Goal: Task Accomplishment & Management: Manage account settings

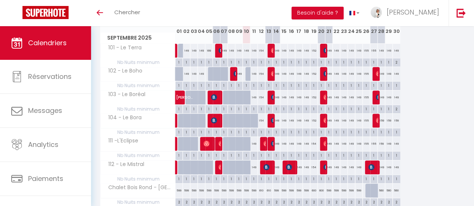
scroll to position [75, 0]
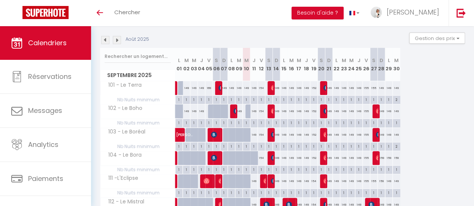
click at [119, 41] on img at bounding box center [117, 40] width 8 height 8
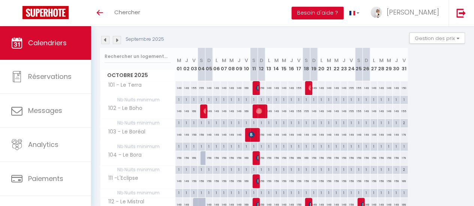
click at [192, 86] on div "155" at bounding box center [193, 88] width 7 height 14
type input "155"
type input "Ven 03 Octobre 2025"
type input "[DATE]"
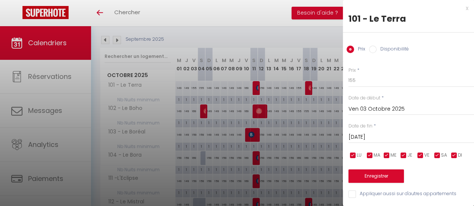
drag, startPoint x: 255, startPoint y: 13, endPoint x: 251, endPoint y: 28, distance: 15.8
click at [255, 12] on div at bounding box center [237, 103] width 474 height 206
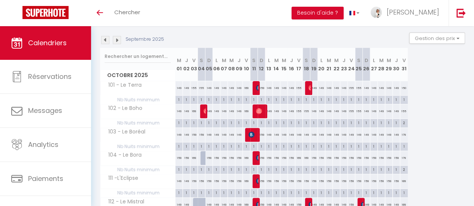
click at [194, 156] on div "169" at bounding box center [193, 158] width 7 height 14
type input "169"
type input "Ven 03 Octobre 2025"
type input "[DATE]"
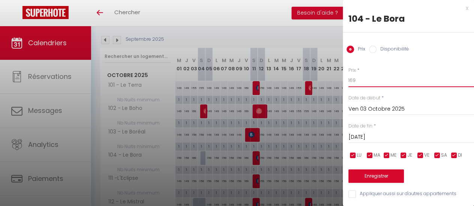
drag, startPoint x: 357, startPoint y: 78, endPoint x: 342, endPoint y: 78, distance: 15.0
click at [342, 78] on body "🟢 Des questions ou besoin d'assistance pour la migration AirBnB? Connectez-vous…" at bounding box center [237, 113] width 474 height 325
type input "159"
click at [369, 174] on button "Enregistrer" at bounding box center [375, 176] width 55 height 13
type input "Jeu 02 Octobre 2025"
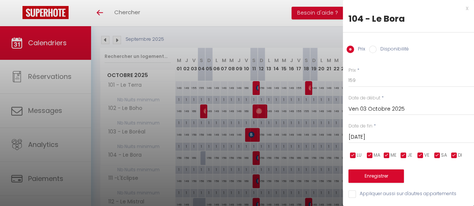
type input "Ven 03 Octobre 2025"
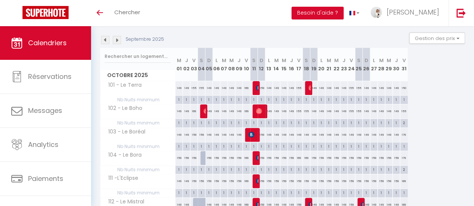
click at [193, 112] on div "169" at bounding box center [193, 112] width 7 height 14
type input "169"
type input "Ven 03 Octobre 2025"
type input "[DATE]"
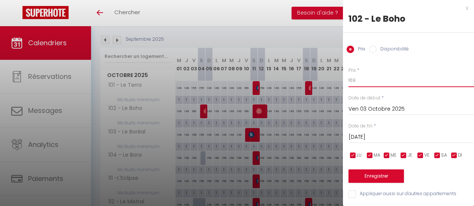
drag, startPoint x: 356, startPoint y: 82, endPoint x: 319, endPoint y: 79, distance: 36.8
click at [319, 79] on body "🟢 Des questions ou besoin d'assistance pour la migration AirBnB? Connectez-vous…" at bounding box center [237, 113] width 474 height 325
type input "159"
click at [368, 173] on button "Enregistrer" at bounding box center [375, 176] width 55 height 13
type input "Jeu 02 Octobre 2025"
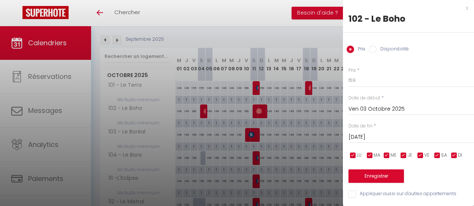
type input "Ven 03 Octobre 2025"
